Goal: Transaction & Acquisition: Purchase product/service

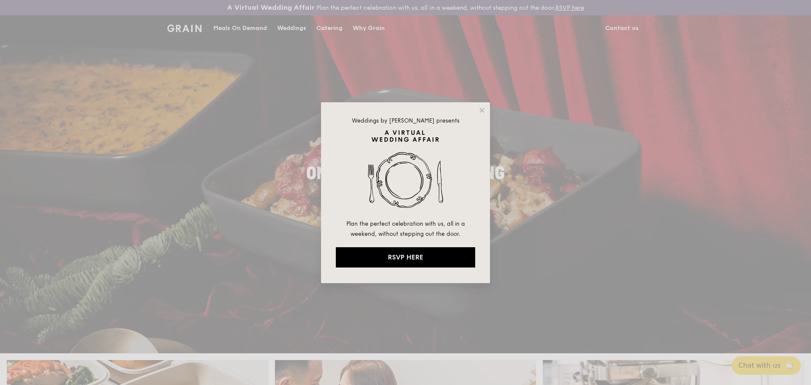
drag, startPoint x: 372, startPoint y: 59, endPoint x: 405, endPoint y: 102, distance: 54.6
click at [372, 59] on div "Weddings by [PERSON_NAME] presents Plan the perfect celebration with us, all in…" at bounding box center [405, 192] width 811 height 385
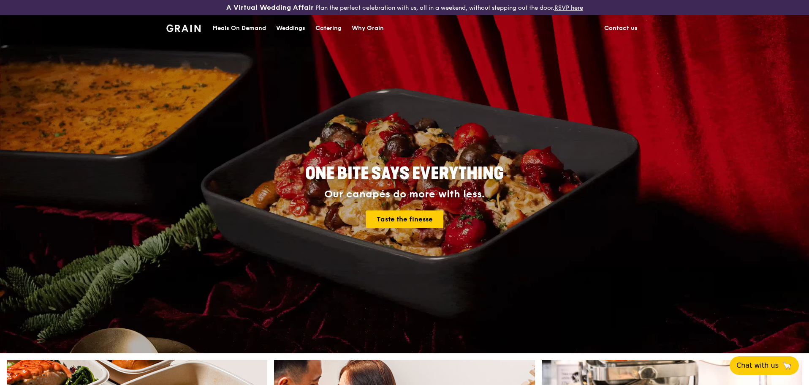
click at [256, 25] on div "Meals On Demand" at bounding box center [240, 28] width 54 height 25
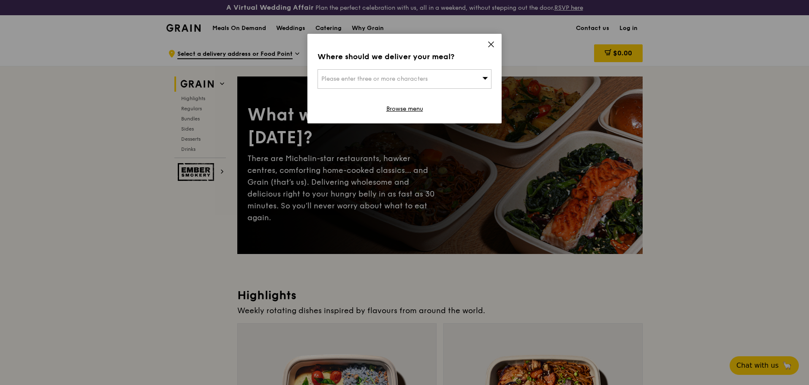
click at [460, 77] on div "Please enter three or more characters" at bounding box center [405, 78] width 174 height 19
click at [358, 86] on input "search" at bounding box center [404, 79] width 173 height 19
paste input "068804"
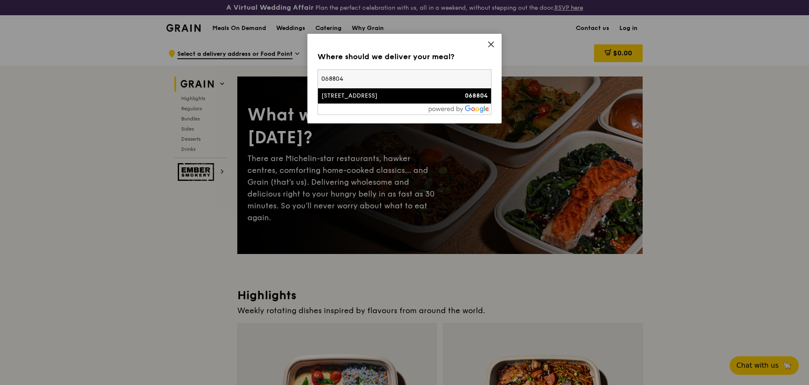
type input "068804"
click at [403, 94] on div "[STREET_ADDRESS]" at bounding box center [383, 96] width 125 height 8
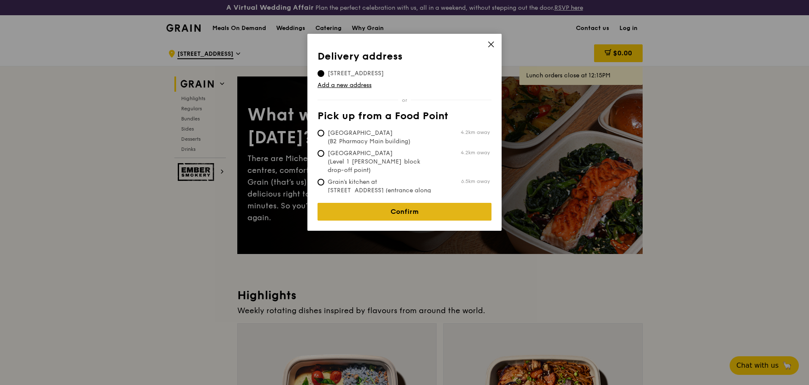
click at [410, 207] on link "Confirm" at bounding box center [405, 212] width 174 height 18
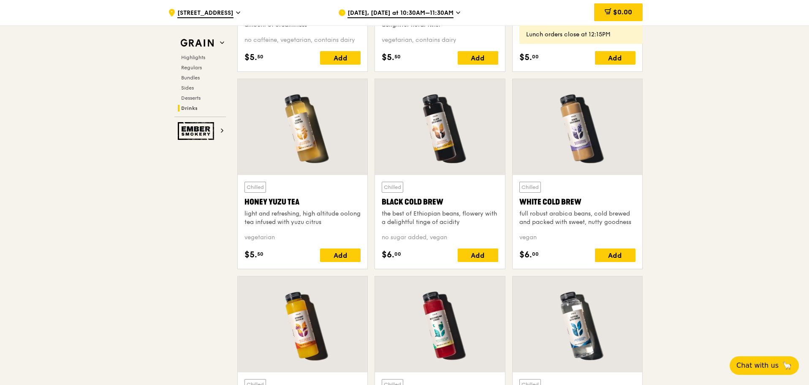
scroll to position [3118, 0]
click at [185, 57] on span "Highlights" at bounding box center [194, 57] width 27 height 6
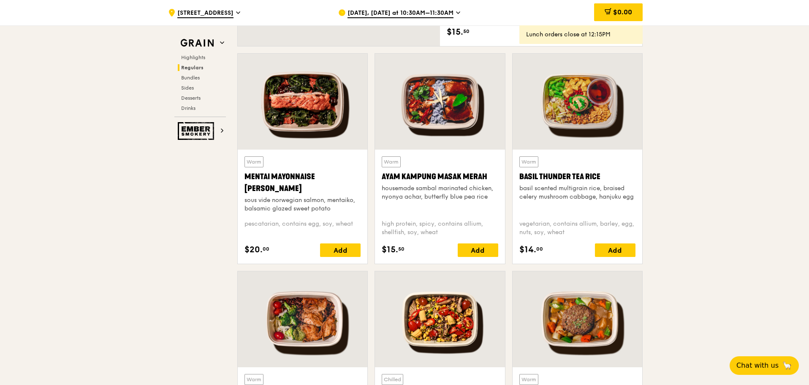
scroll to position [697, 0]
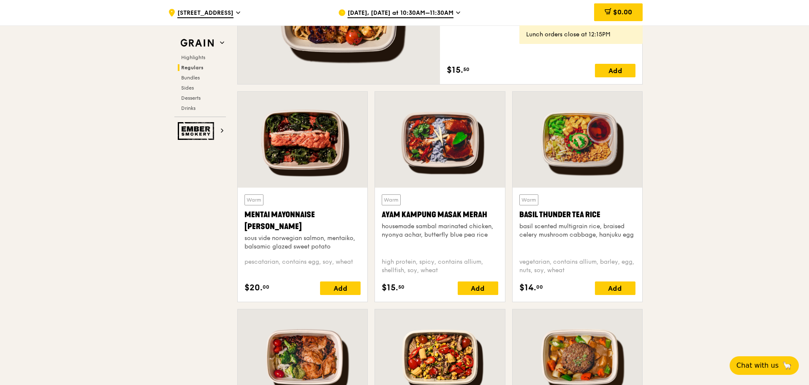
click at [316, 138] on div at bounding box center [303, 140] width 130 height 96
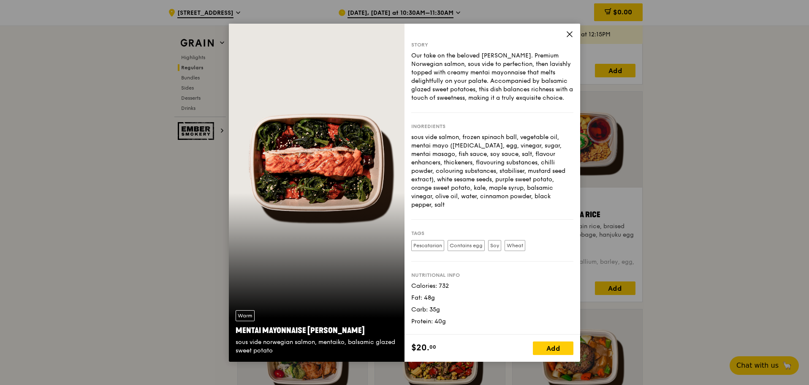
click at [569, 33] on icon at bounding box center [569, 34] width 5 height 5
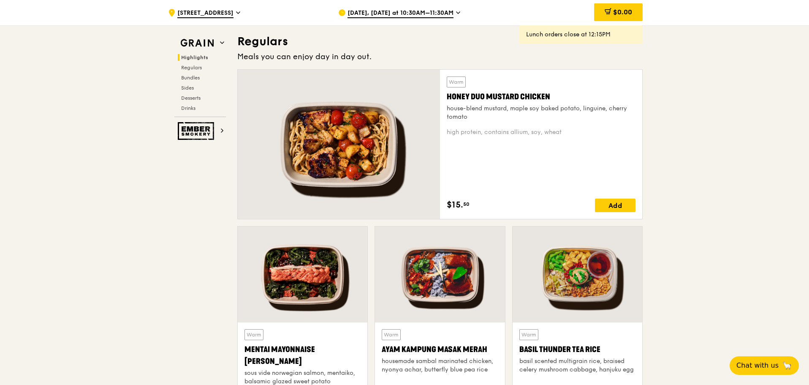
scroll to position [560, 0]
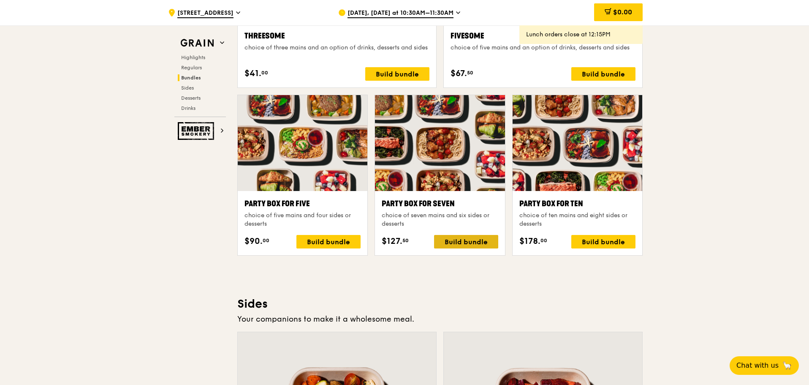
click at [467, 241] on div "Build bundle" at bounding box center [466, 242] width 64 height 14
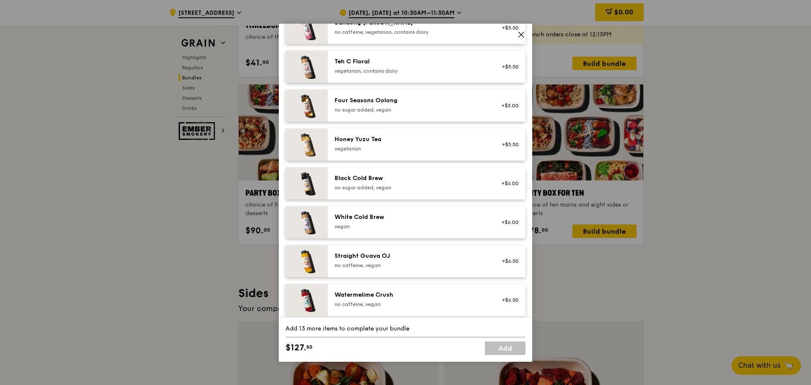
scroll to position [975, 0]
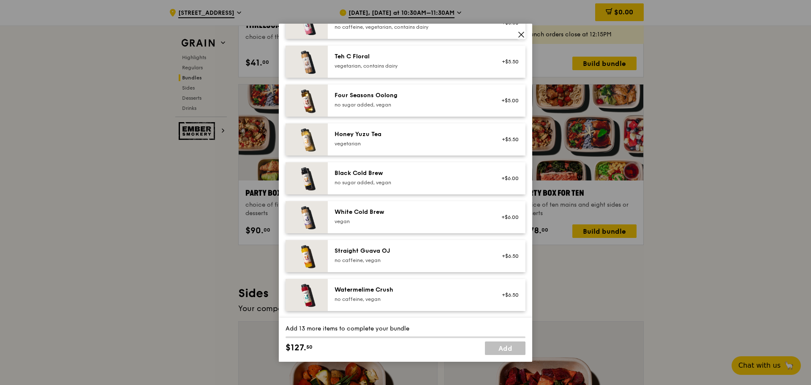
click at [519, 34] on icon at bounding box center [522, 35] width 8 height 8
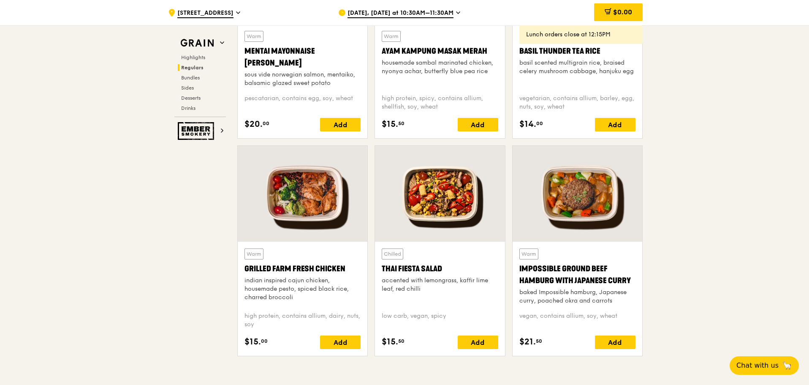
scroll to position [858, 0]
